Goal: Transaction & Acquisition: Purchase product/service

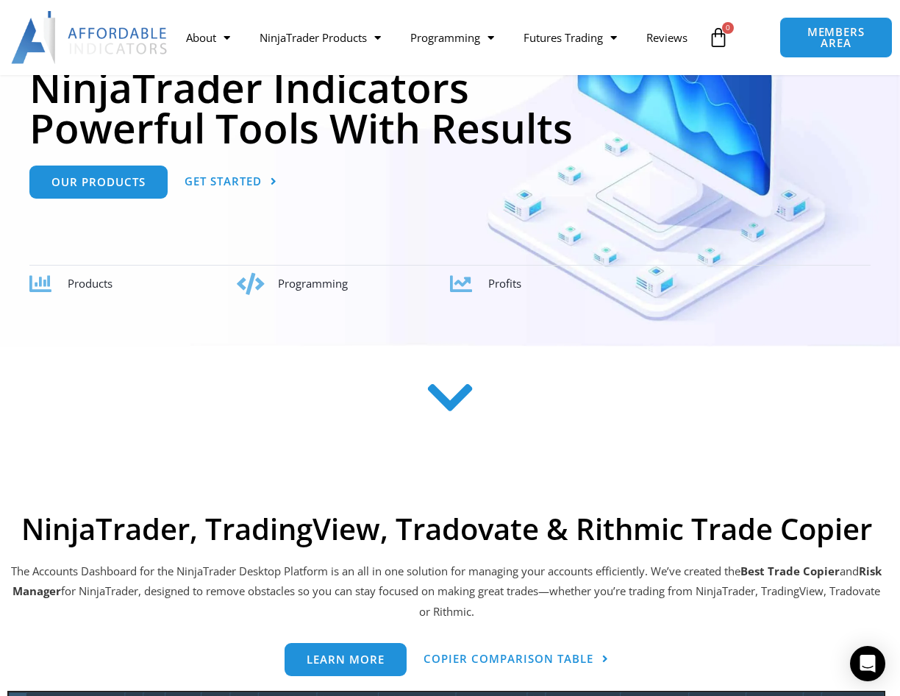
scroll to position [221, 0]
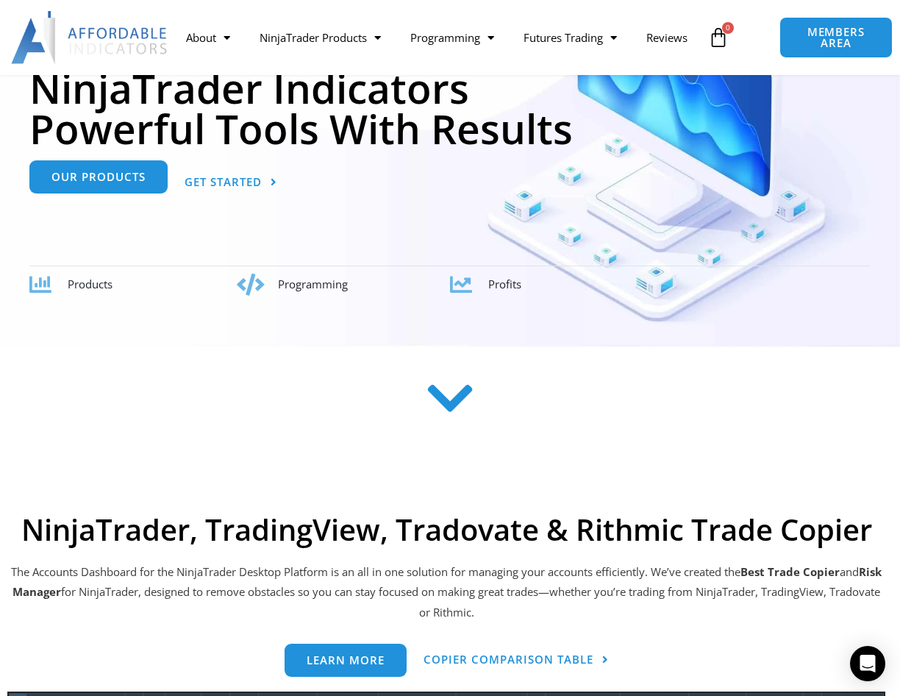
click at [121, 198] on div "Our Products" at bounding box center [98, 182] width 138 height 33
click at [114, 188] on link "Our Products" at bounding box center [98, 176] width 138 height 33
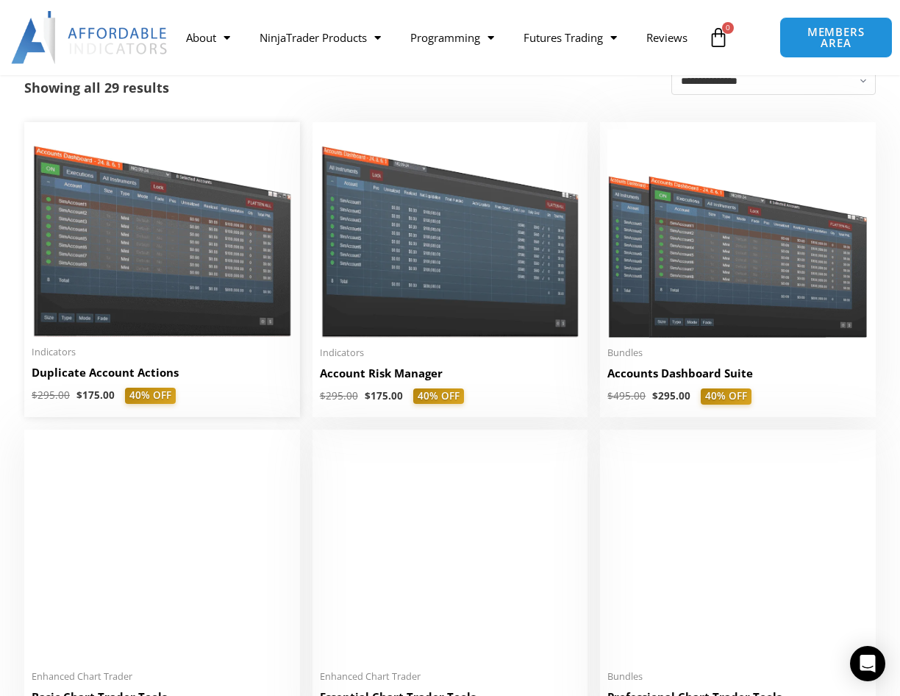
scroll to position [292, 0]
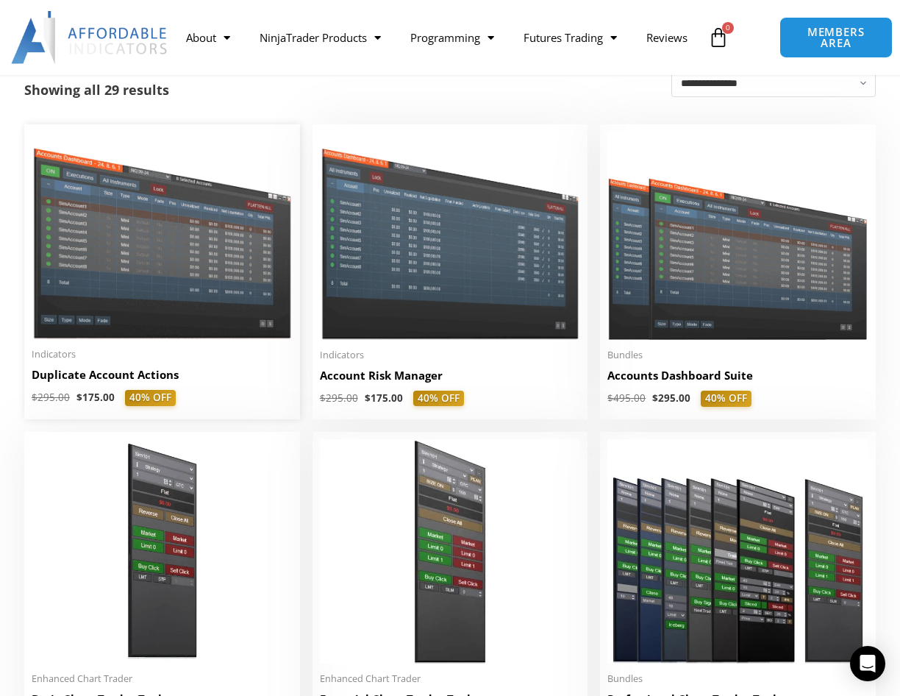
click at [137, 306] on img at bounding box center [162, 235] width 261 height 207
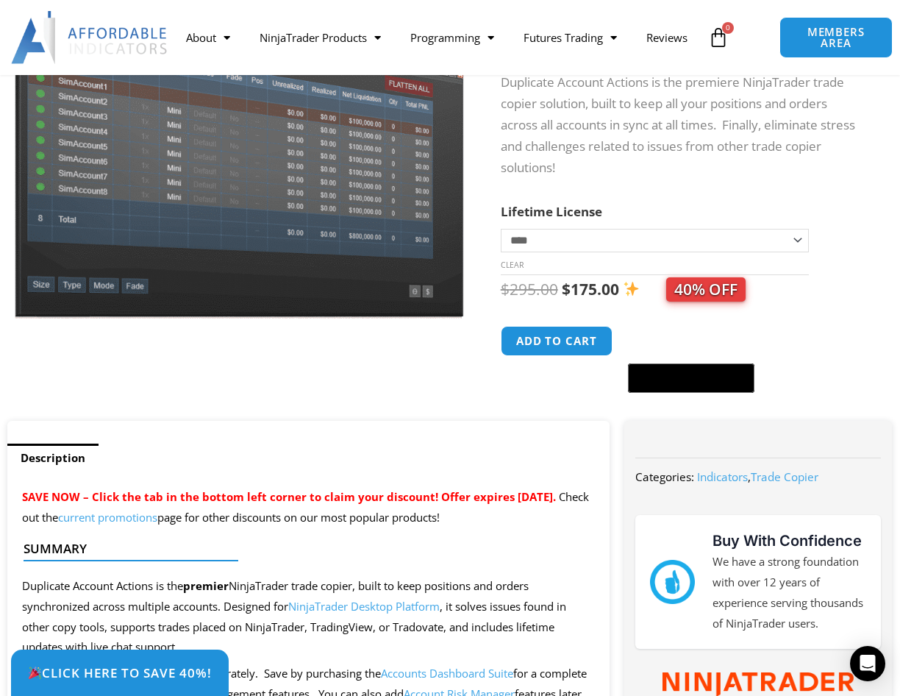
scroll to position [210, 0]
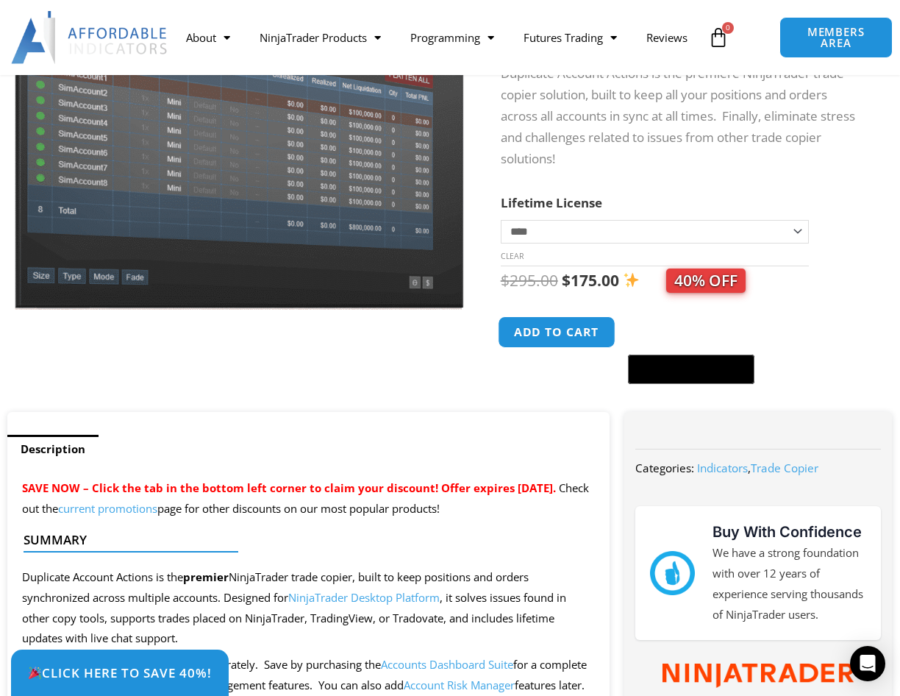
click at [528, 341] on button "Add to cart" at bounding box center [557, 331] width 118 height 32
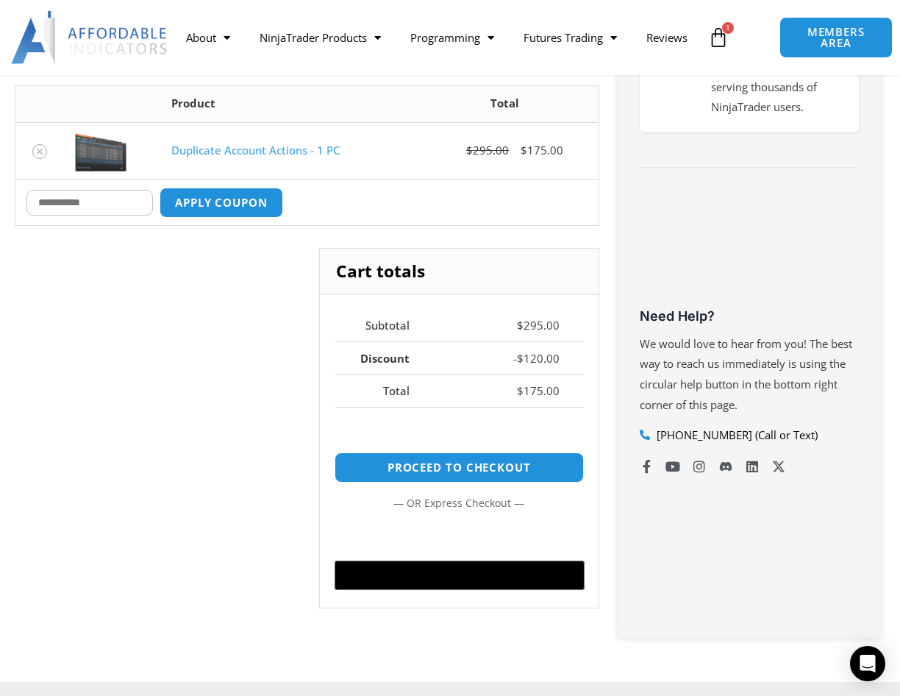
scroll to position [375, 0]
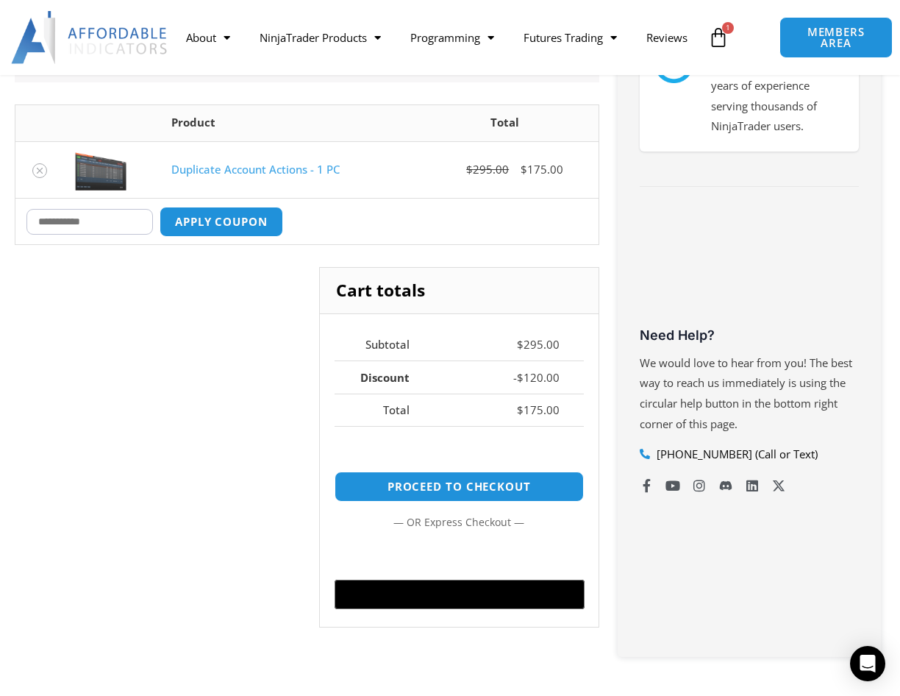
click at [126, 229] on input "Coupon:" at bounding box center [89, 222] width 126 height 26
type input "****"
click at [198, 224] on button "Apply coupon" at bounding box center [221, 222] width 129 height 32
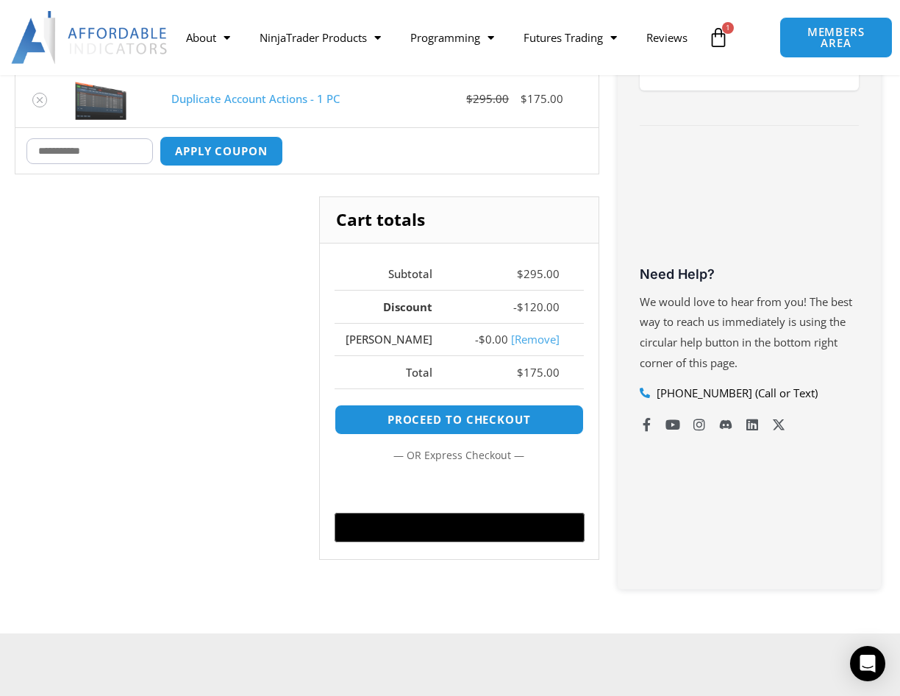
scroll to position [332, 0]
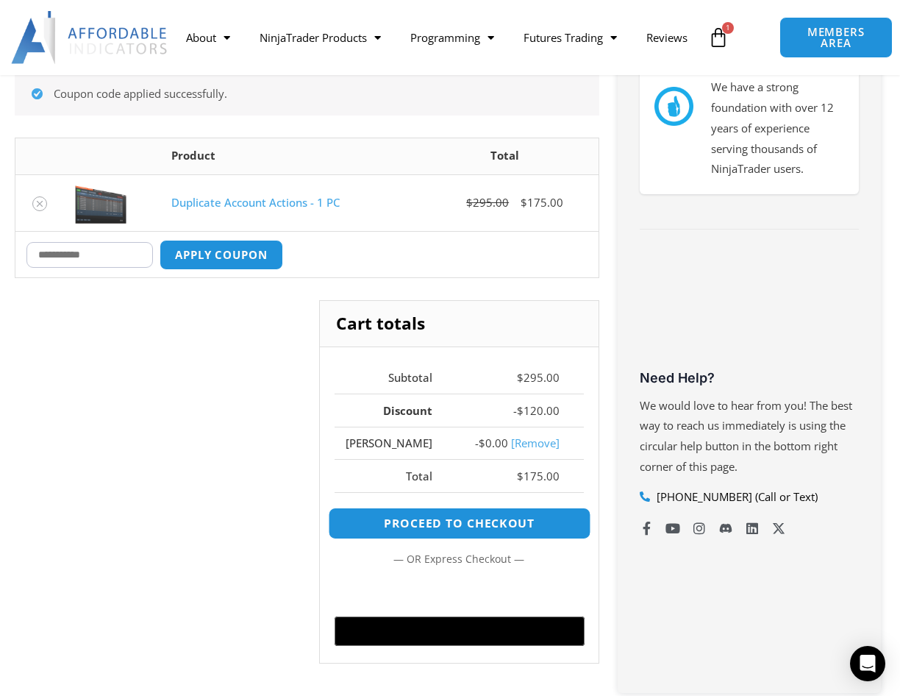
click at [459, 522] on link "Proceed to checkout" at bounding box center [459, 523] width 263 height 32
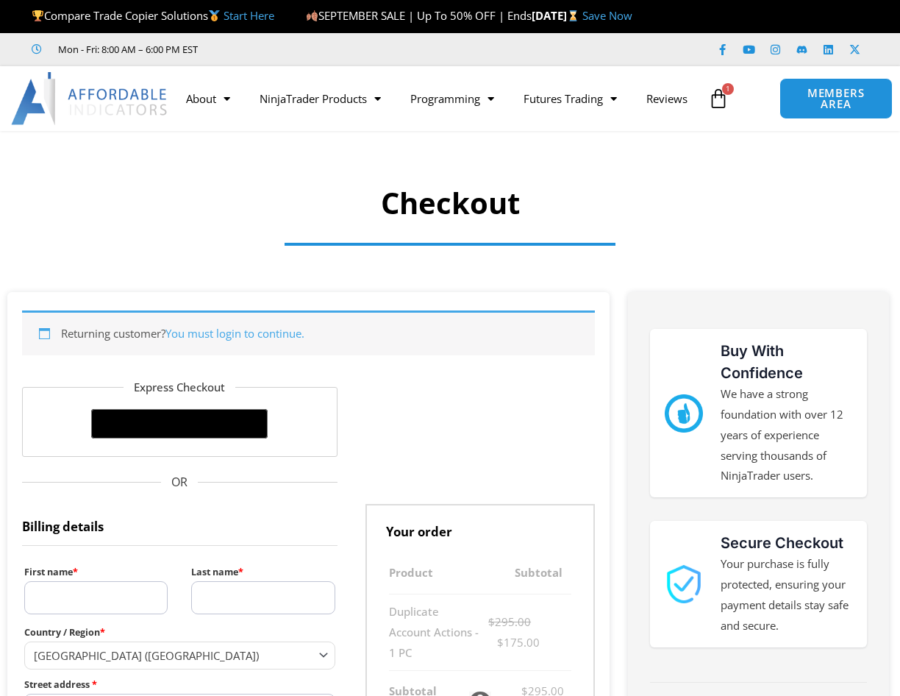
select select "**"
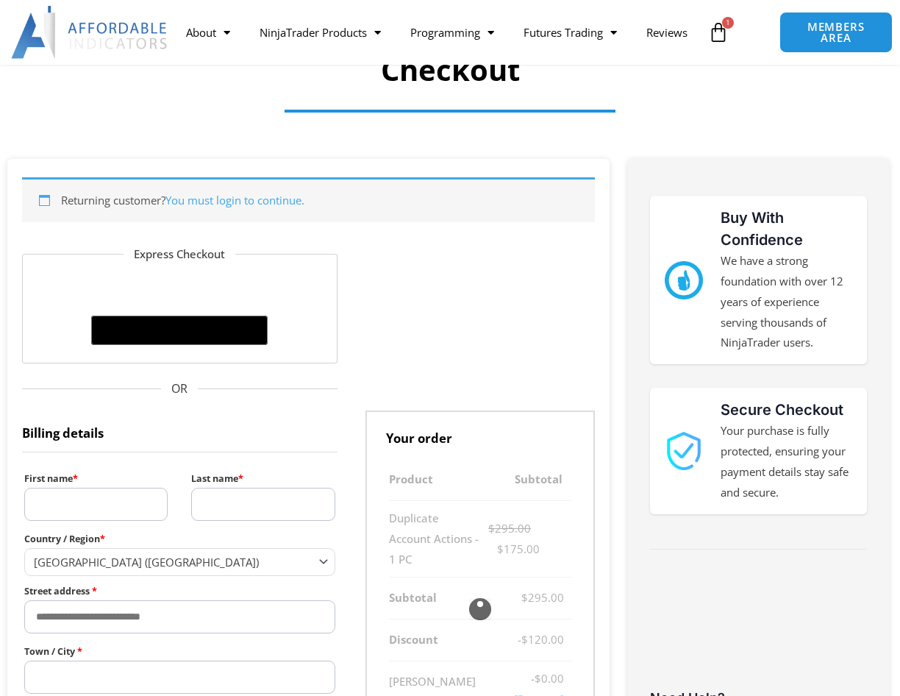
scroll to position [134, 0]
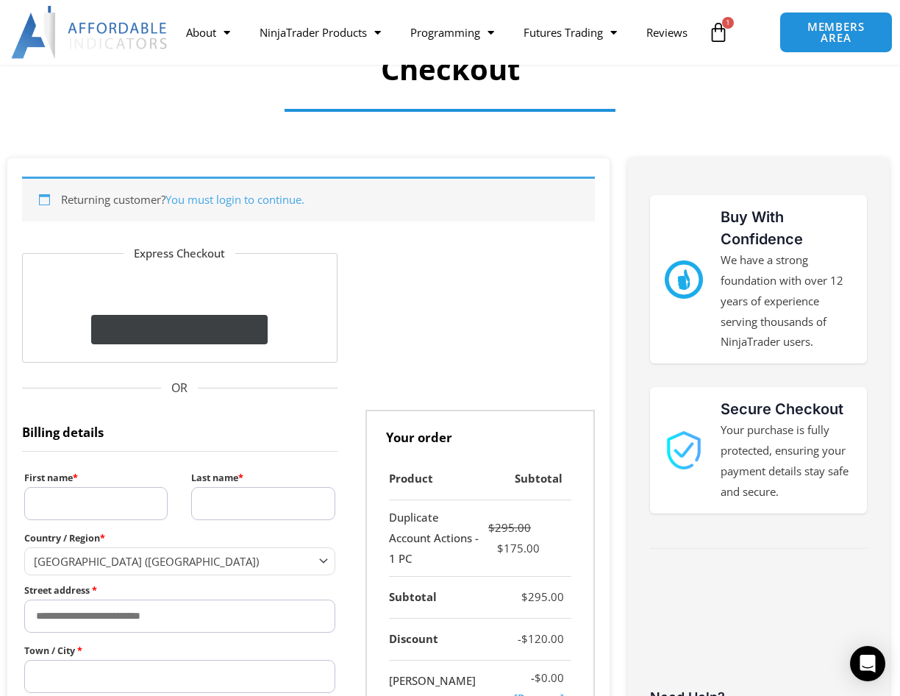
click at [199, 332] on image "Buy with GPay" at bounding box center [187, 330] width 23 height 18
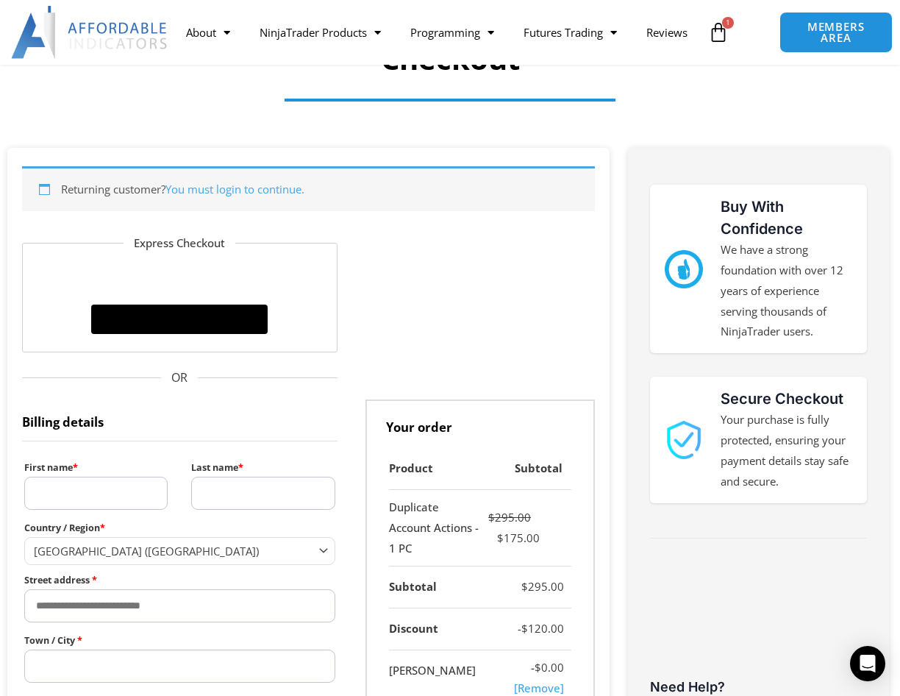
scroll to position [0, 0]
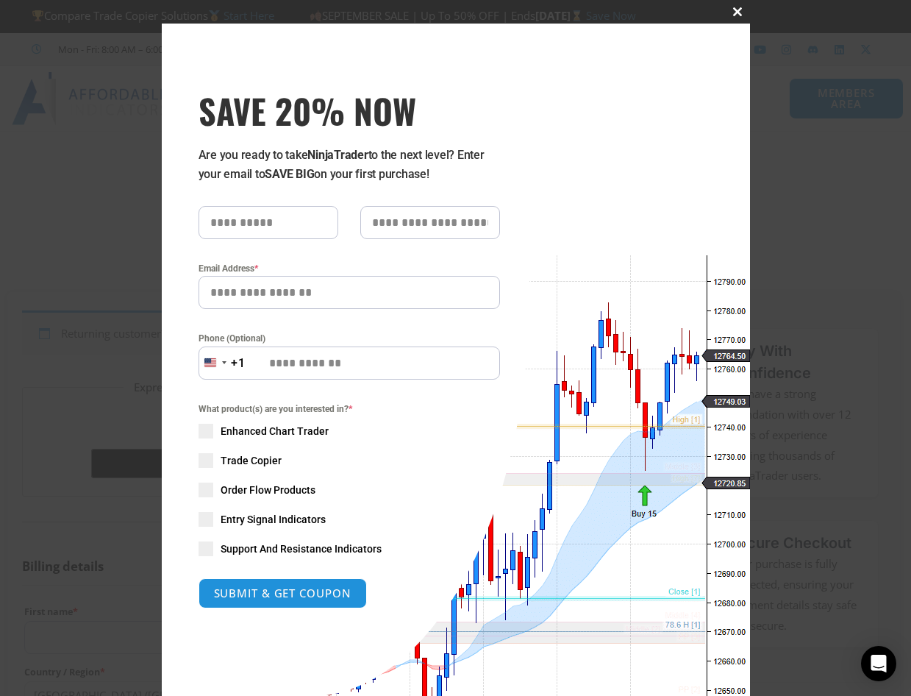
click at [729, 13] on span "SAVE 20% NOW popup" at bounding box center [739, 11] width 24 height 9
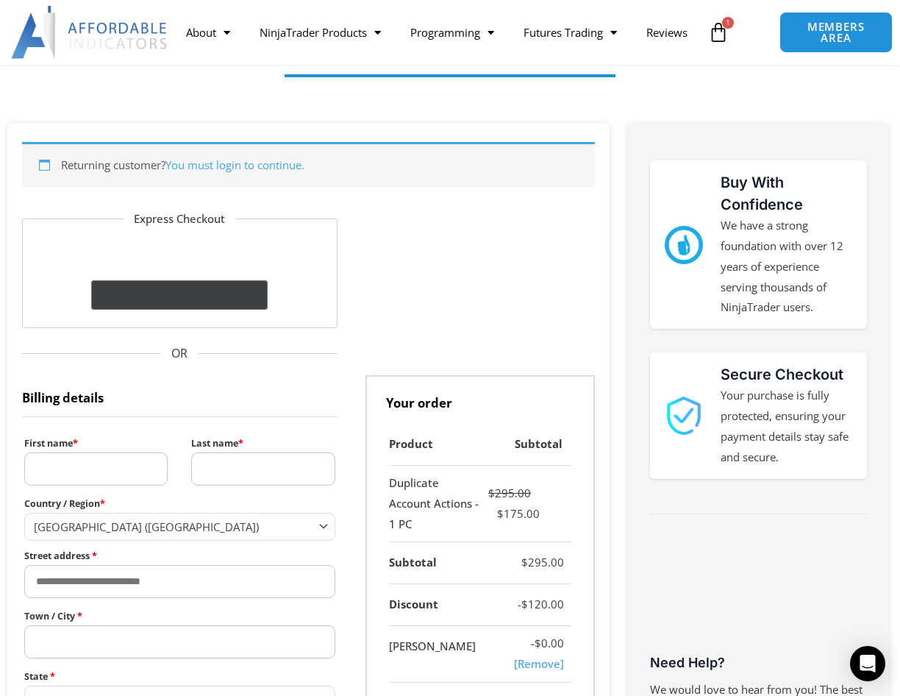
scroll to position [168, 0]
drag, startPoint x: 212, startPoint y: 305, endPoint x: 434, endPoint y: 225, distance: 236.1
click at [434, 225] on form "**********" at bounding box center [308, 626] width 573 height 833
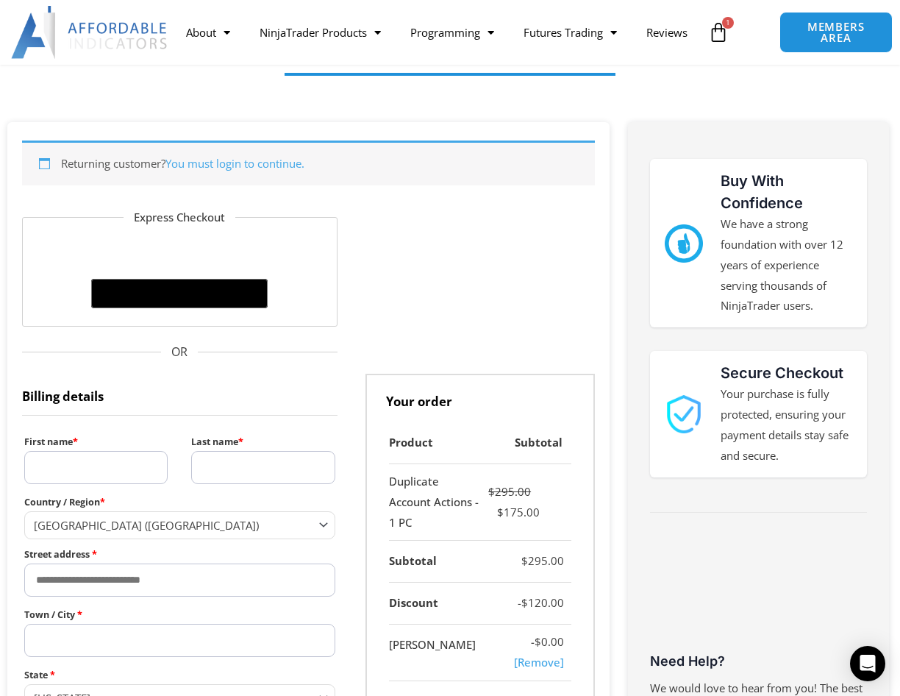
scroll to position [171, 0]
